Goal: Information Seeking & Learning: Stay updated

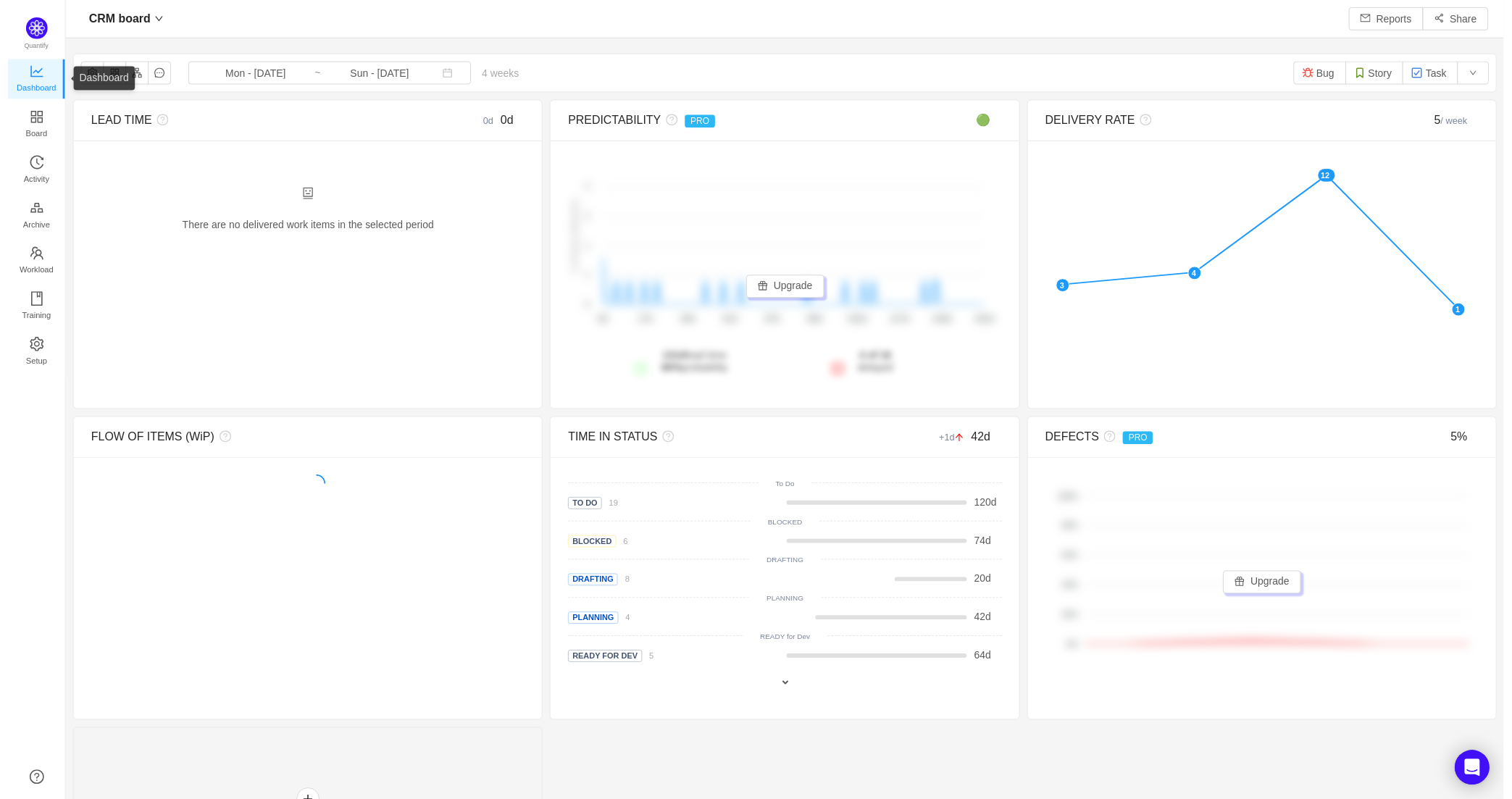
scroll to position [17, 17]
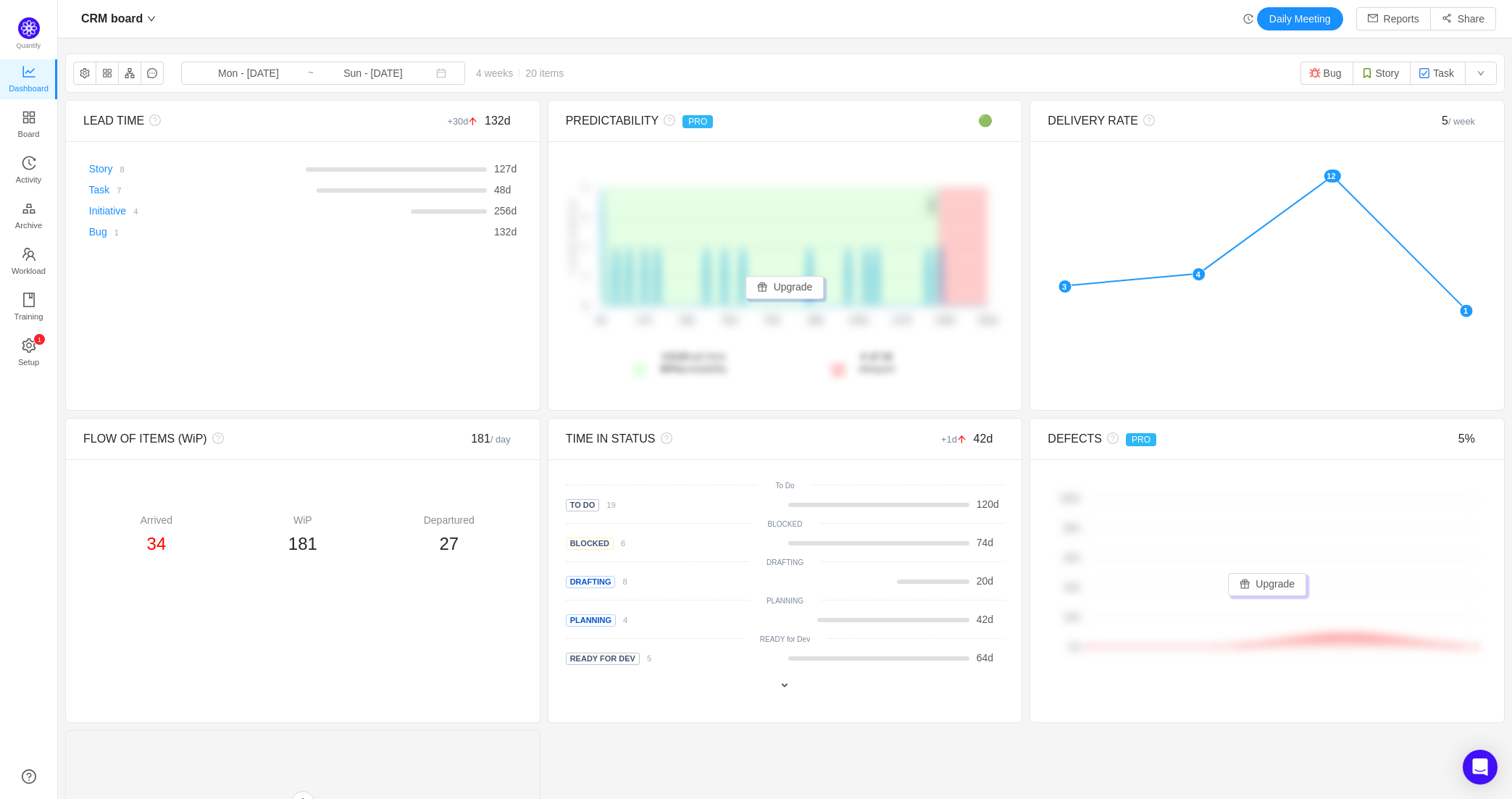
click at [23, 397] on div "Quantify Dashboard Board Activity Archive Workload Training 0 1 2 3 4 5 6 7 8 9…" at bounding box center [28, 400] width 58 height 799
click at [38, 177] on span "Activity" at bounding box center [28, 180] width 25 height 29
